Goal: Task Accomplishment & Management: Manage account settings

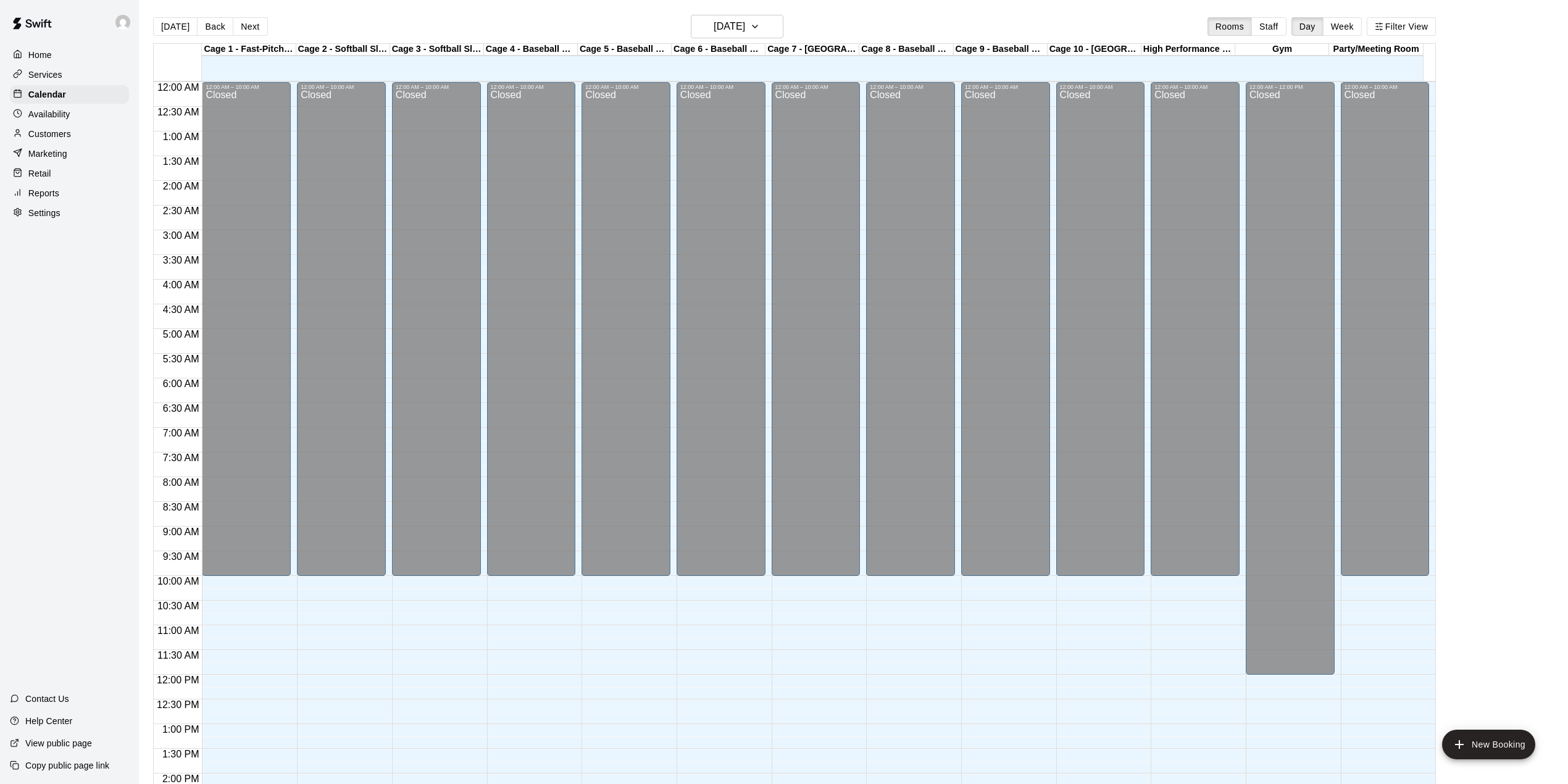
scroll to position [432, 0]
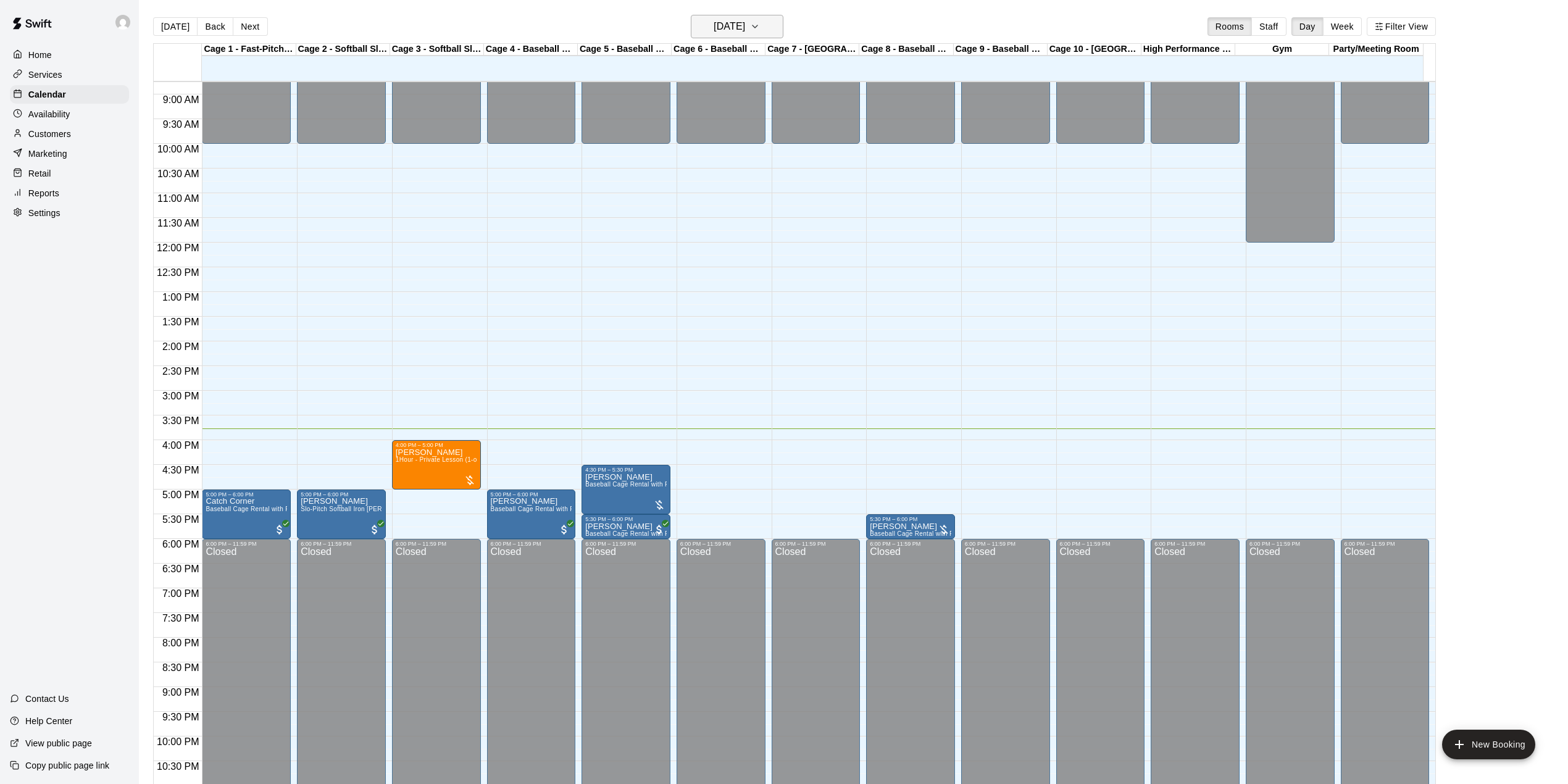
click at [714, 28] on h6 "[DATE]" at bounding box center [730, 26] width 32 height 17
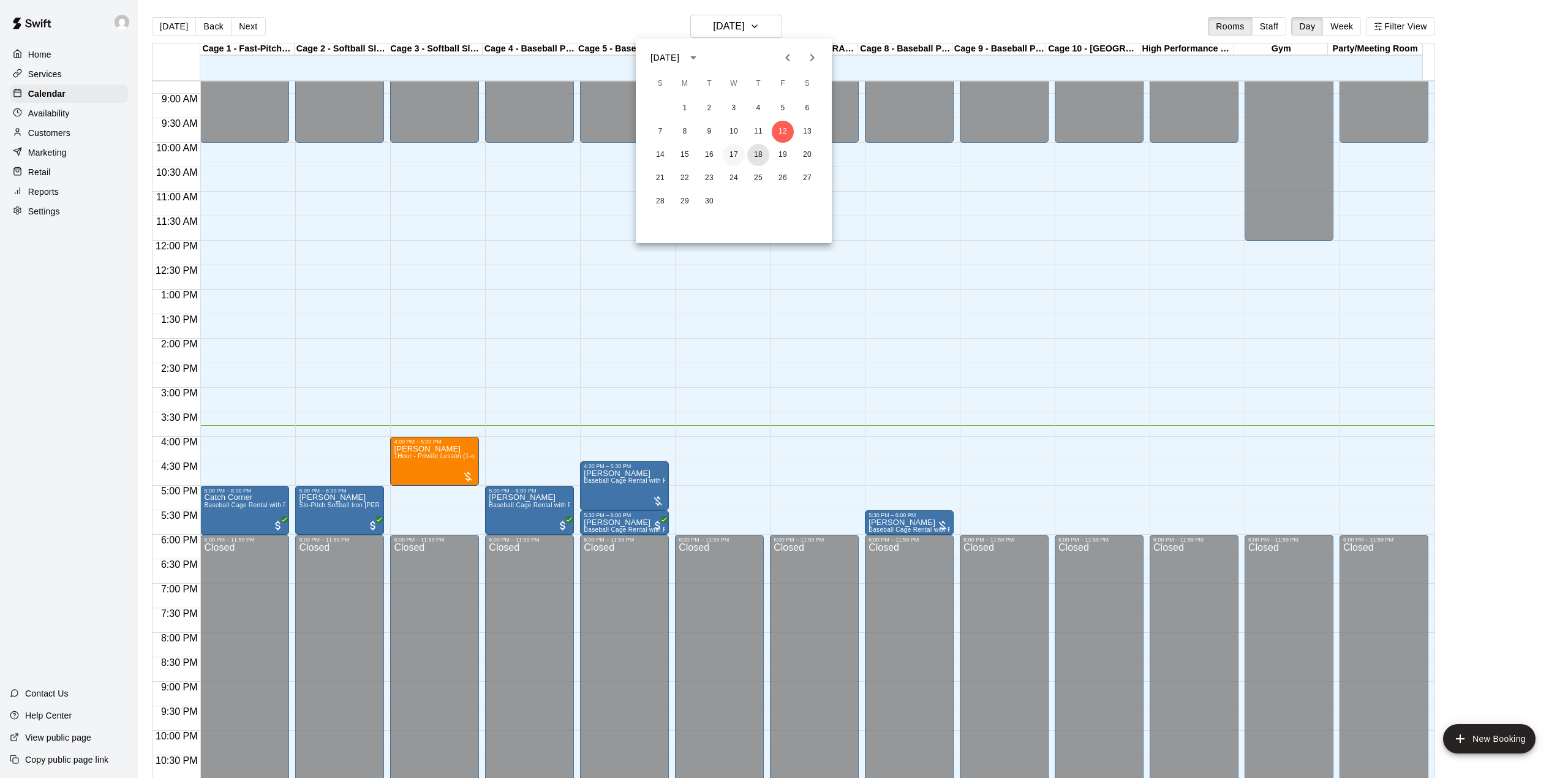
click at [752, 155] on button "18" at bounding box center [758, 155] width 22 height 22
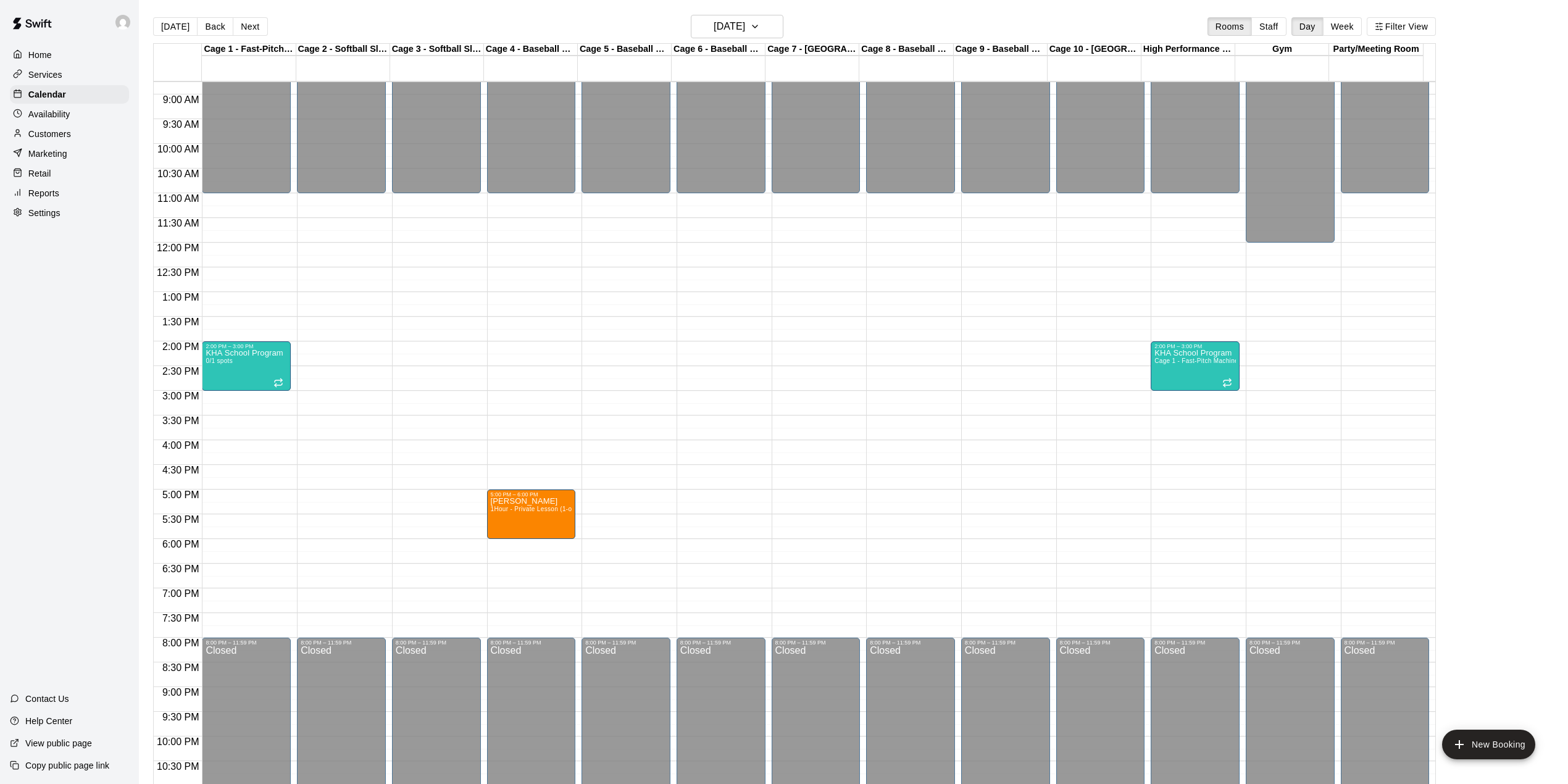
click at [756, 13] on main "[DATE] Back [DATE][DATE] Rooms Staff Day Week Filter View Cage 1 - Fast-Pitch M…" at bounding box center [853, 401] width 1430 height 804
click at [745, 32] on h6 "[DATE]" at bounding box center [730, 26] width 32 height 17
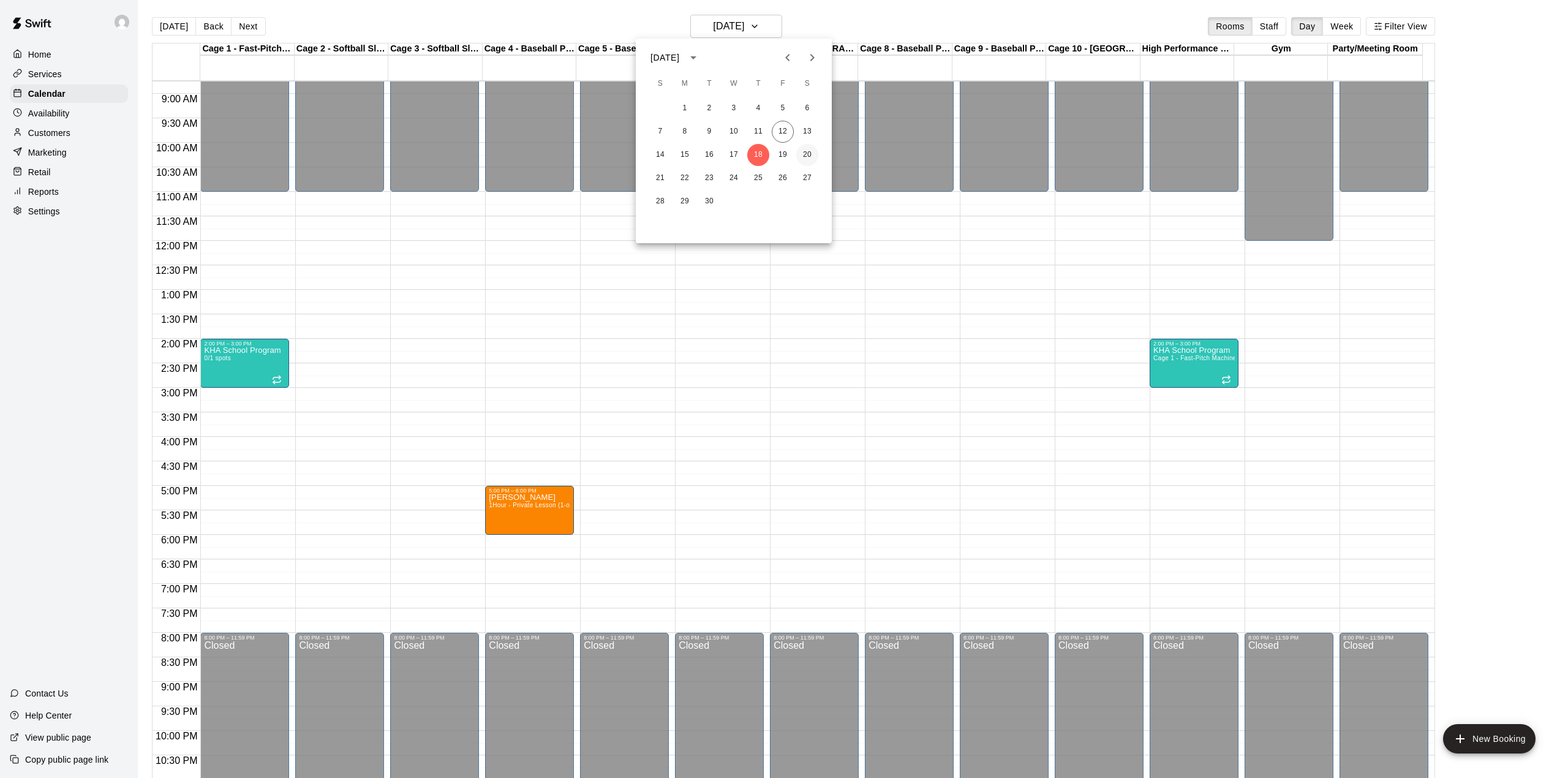
click at [802, 152] on button "20" at bounding box center [807, 155] width 22 height 22
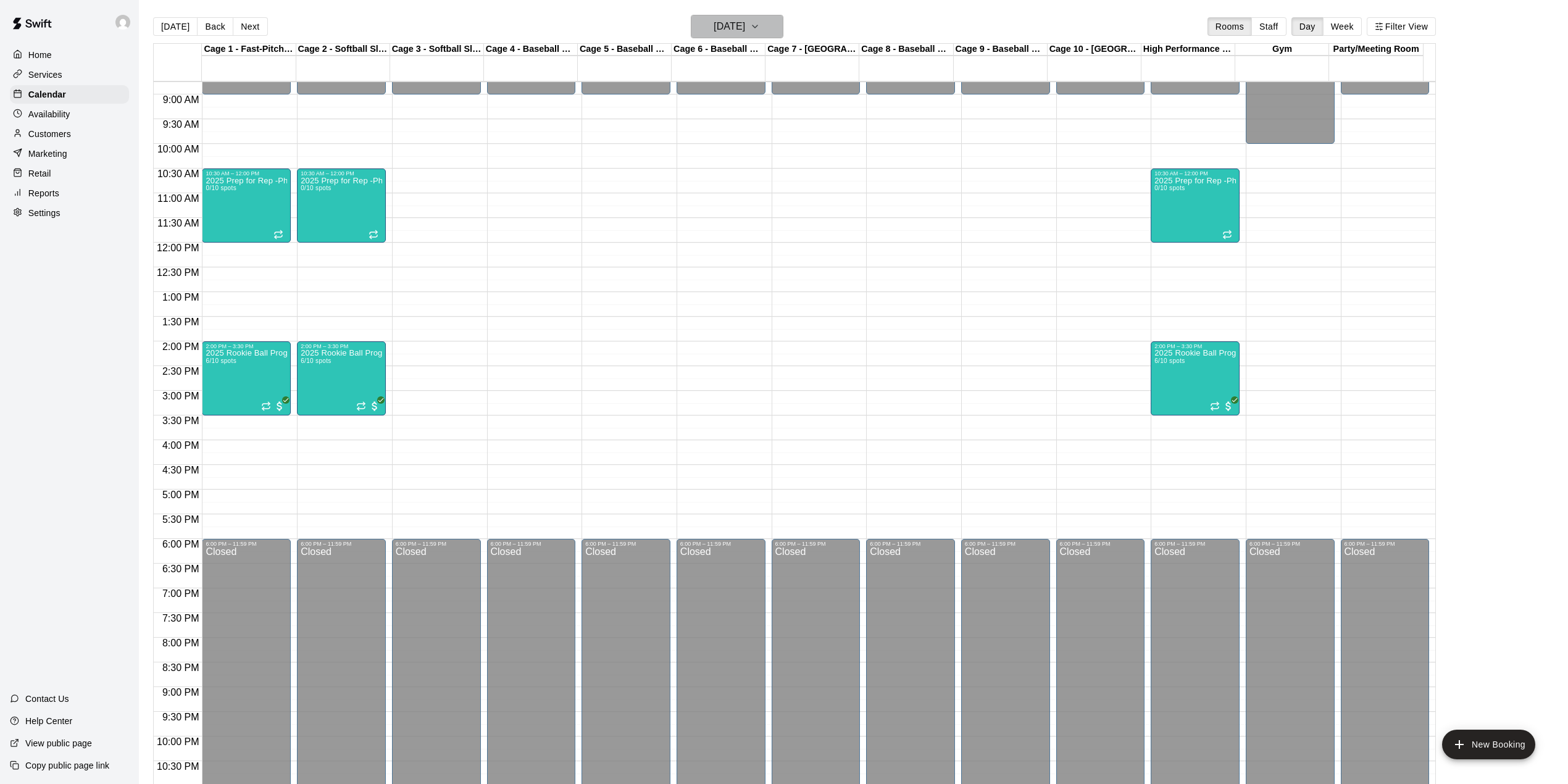
click at [744, 28] on h6 "[DATE]" at bounding box center [730, 26] width 32 height 17
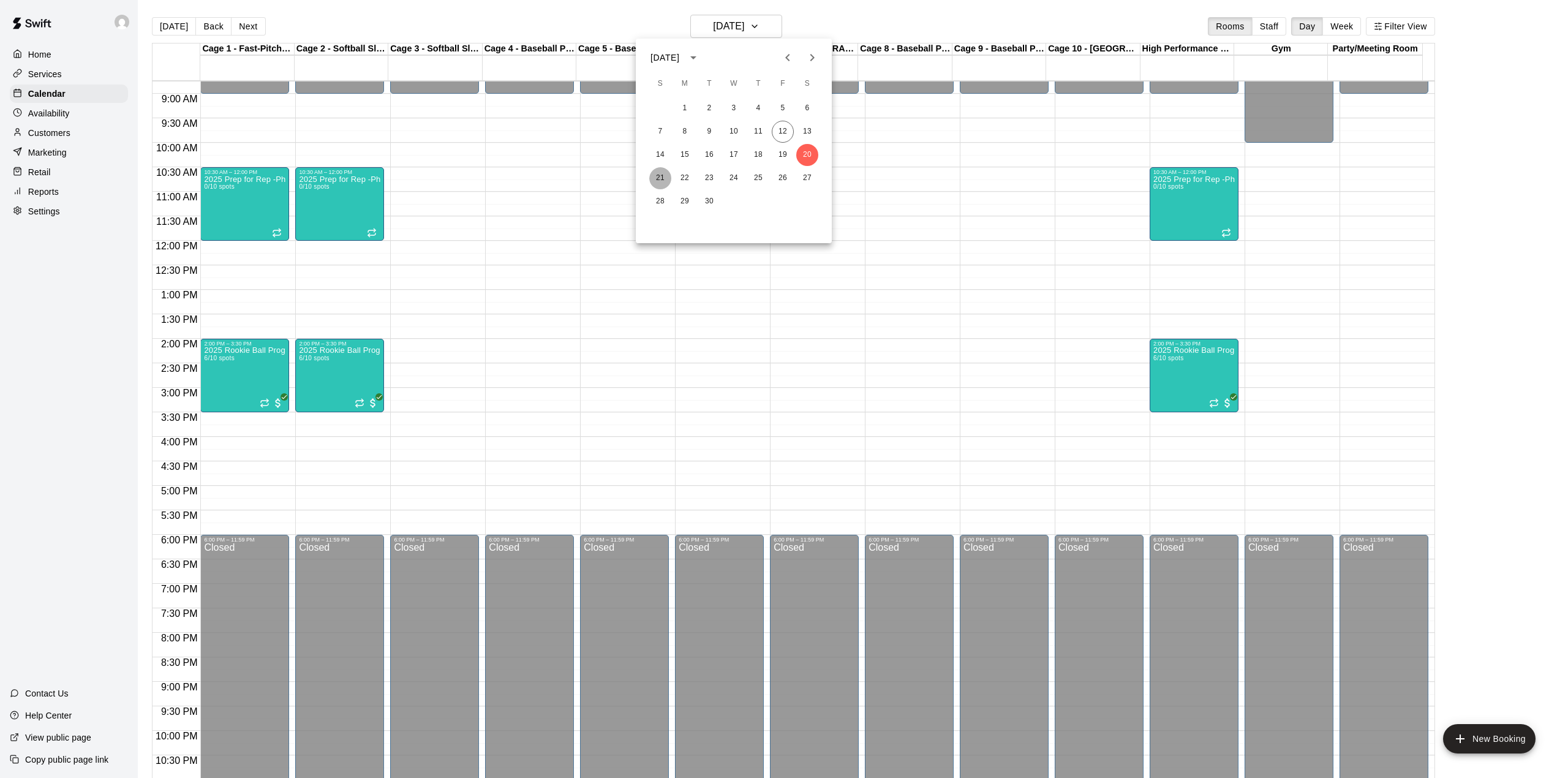
click at [663, 177] on button "21" at bounding box center [660, 178] width 22 height 22
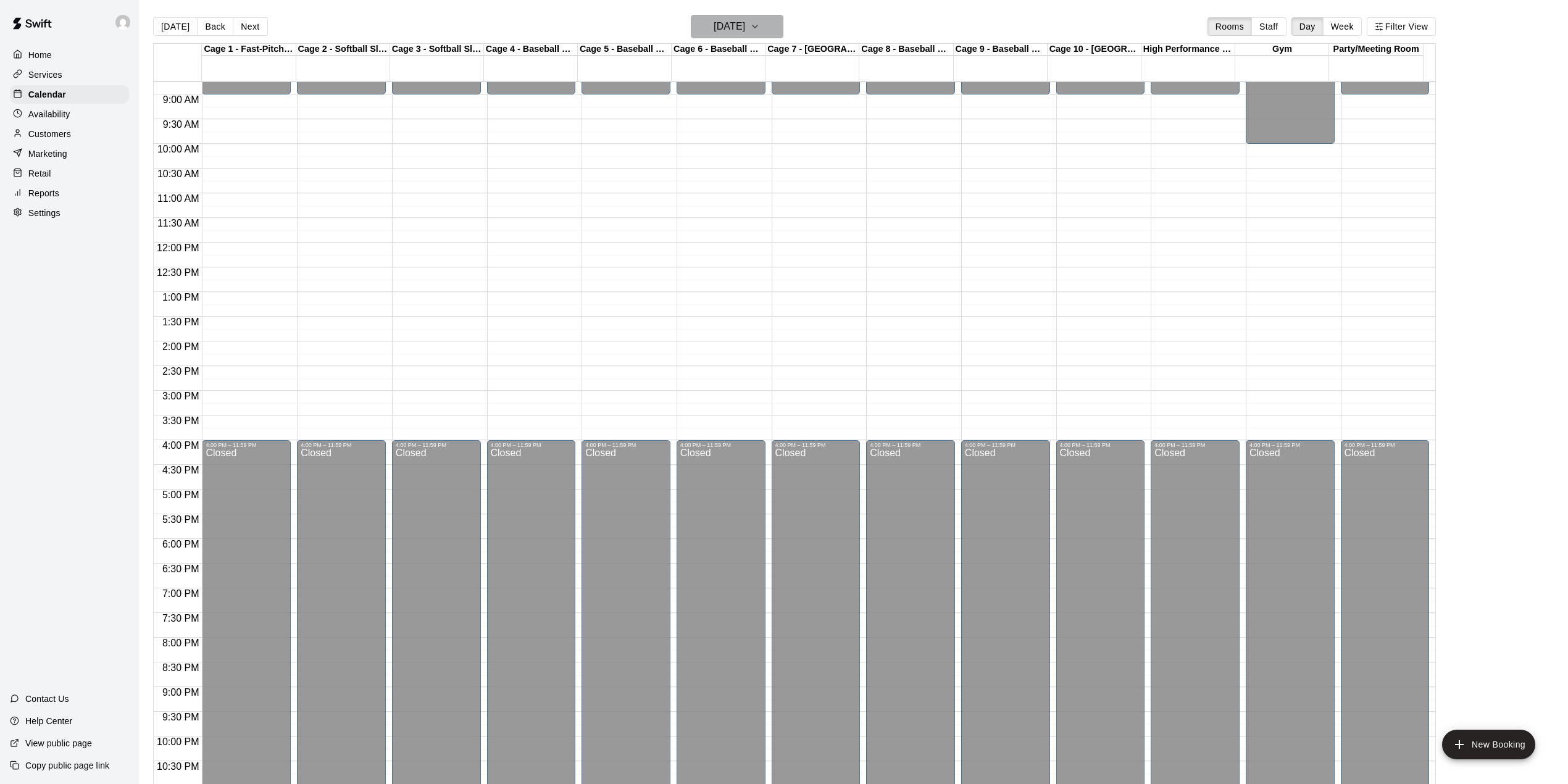
click at [717, 30] on h6 "[DATE]" at bounding box center [730, 26] width 32 height 17
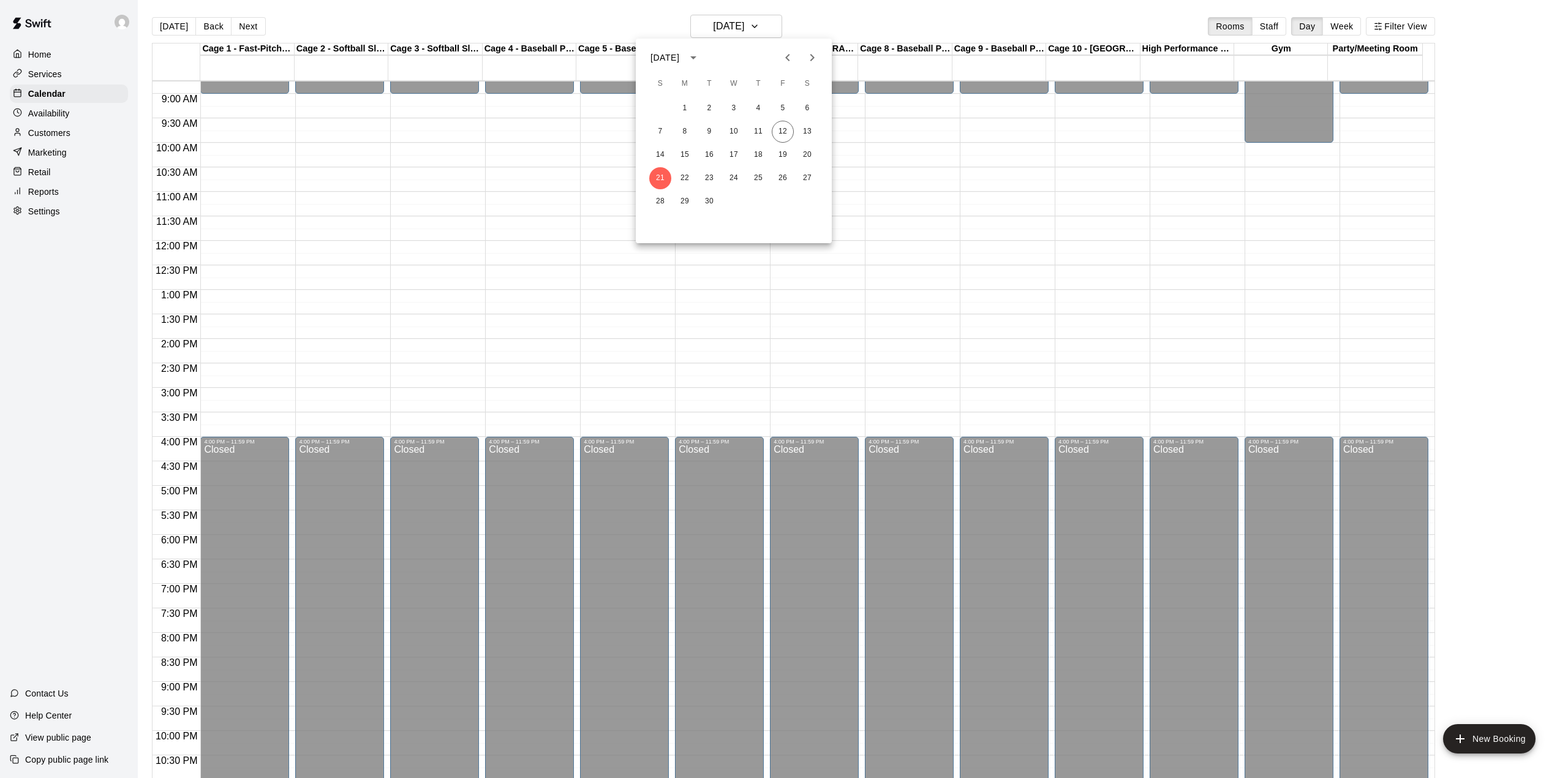
click at [711, 25] on div at bounding box center [784, 389] width 1568 height 778
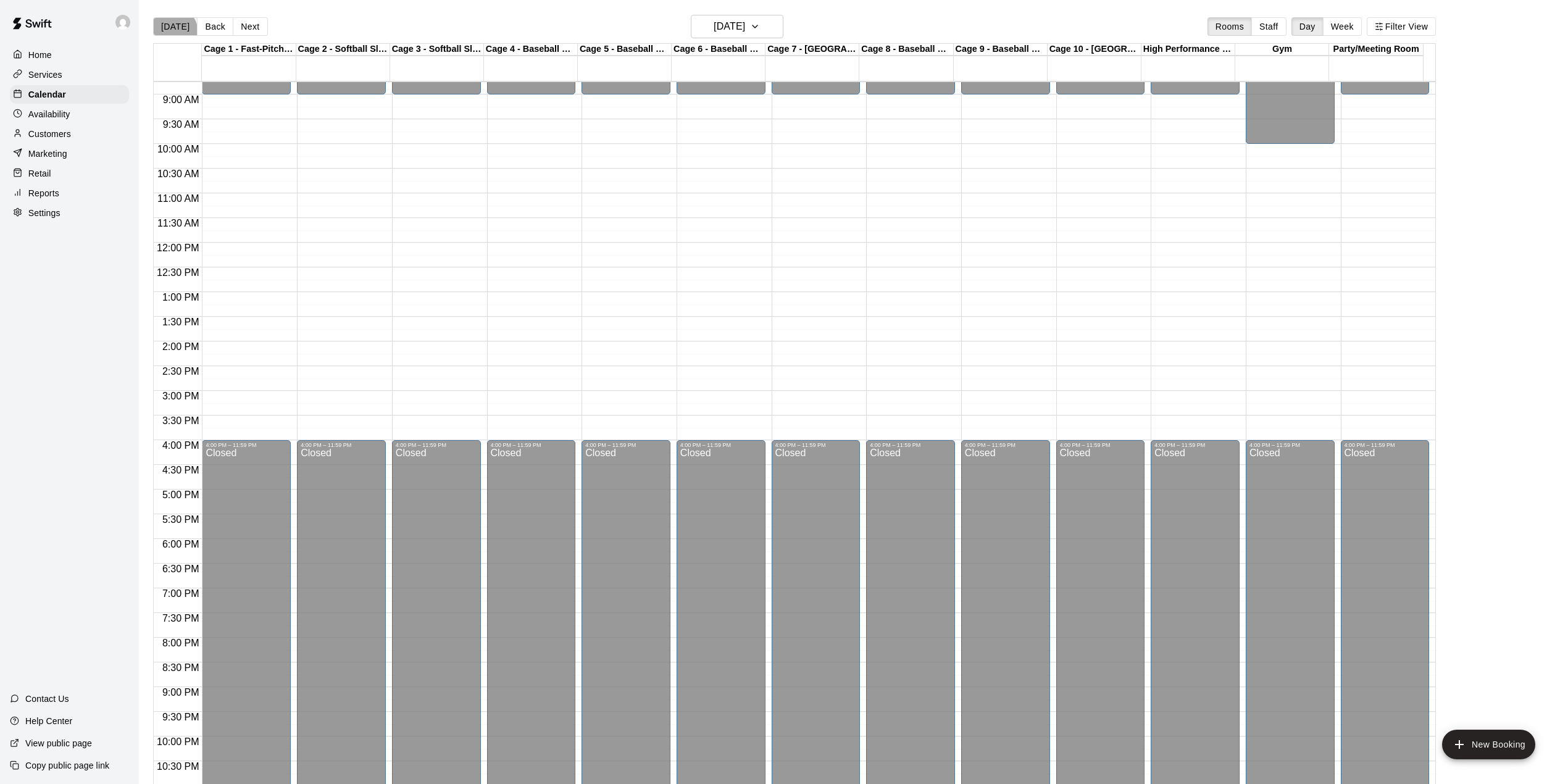
click at [170, 33] on button "[DATE]" at bounding box center [175, 26] width 45 height 19
